Goal: Navigation & Orientation: Go to known website

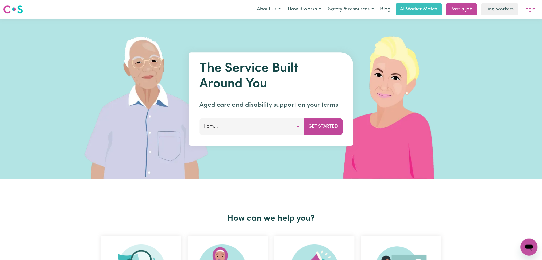
click at [534, 8] on link "Login" at bounding box center [530, 9] width 18 height 12
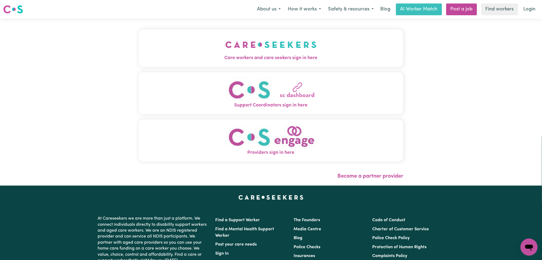
drag, startPoint x: 238, startPoint y: 40, endPoint x: 234, endPoint y: 44, distance: 6.1
click at [238, 40] on img "Care workers and care seekers sign in here" at bounding box center [271, 45] width 91 height 20
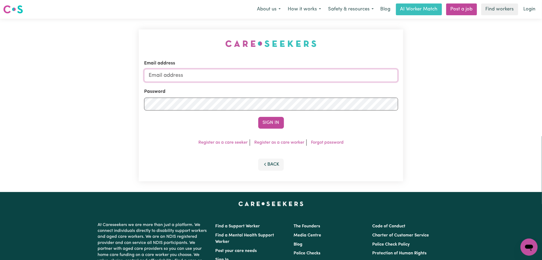
type input "[EMAIL_ADDRESS][DOMAIN_NAME]"
click at [265, 124] on button "Sign In" at bounding box center [271, 123] width 26 height 12
